Goal: Transaction & Acquisition: Subscribe to service/newsletter

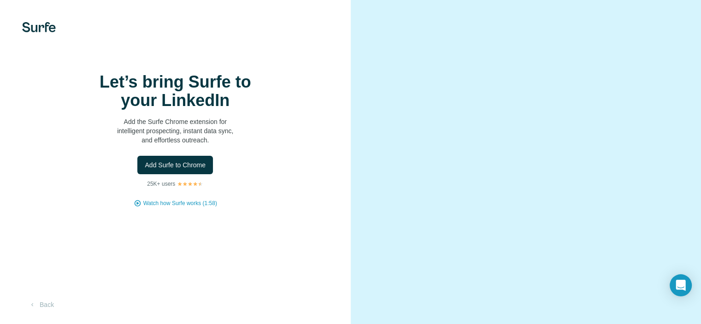
scroll to position [53, 0]
click at [46, 299] on button "Back" at bounding box center [41, 304] width 38 height 17
click at [182, 156] on button "Add Surfe to Chrome" at bounding box center [175, 165] width 76 height 18
click at [181, 199] on span "Watch how Surfe works (1:58)" at bounding box center [180, 203] width 74 height 8
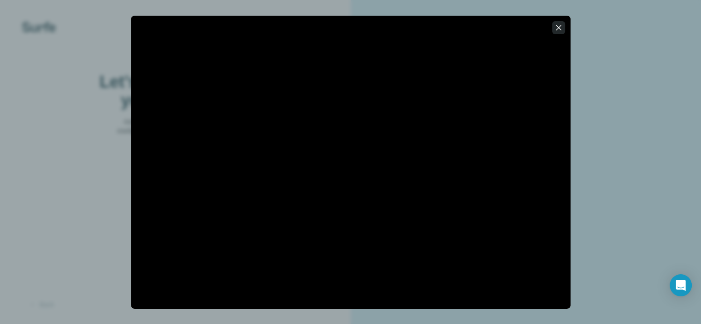
click at [556, 31] on icon "button" at bounding box center [558, 27] width 9 height 9
